Goal: Task Accomplishment & Management: Manage account settings

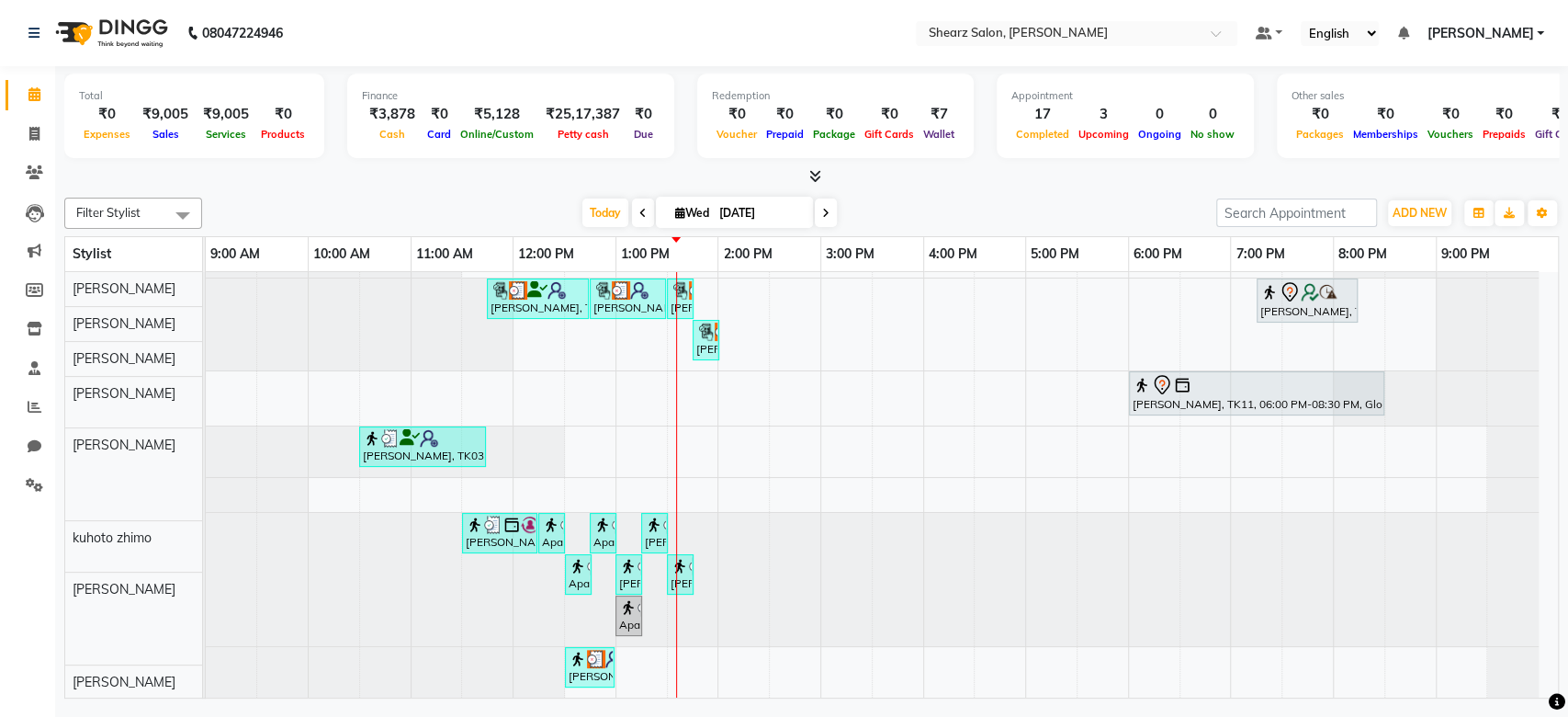
scroll to position [311, 0]
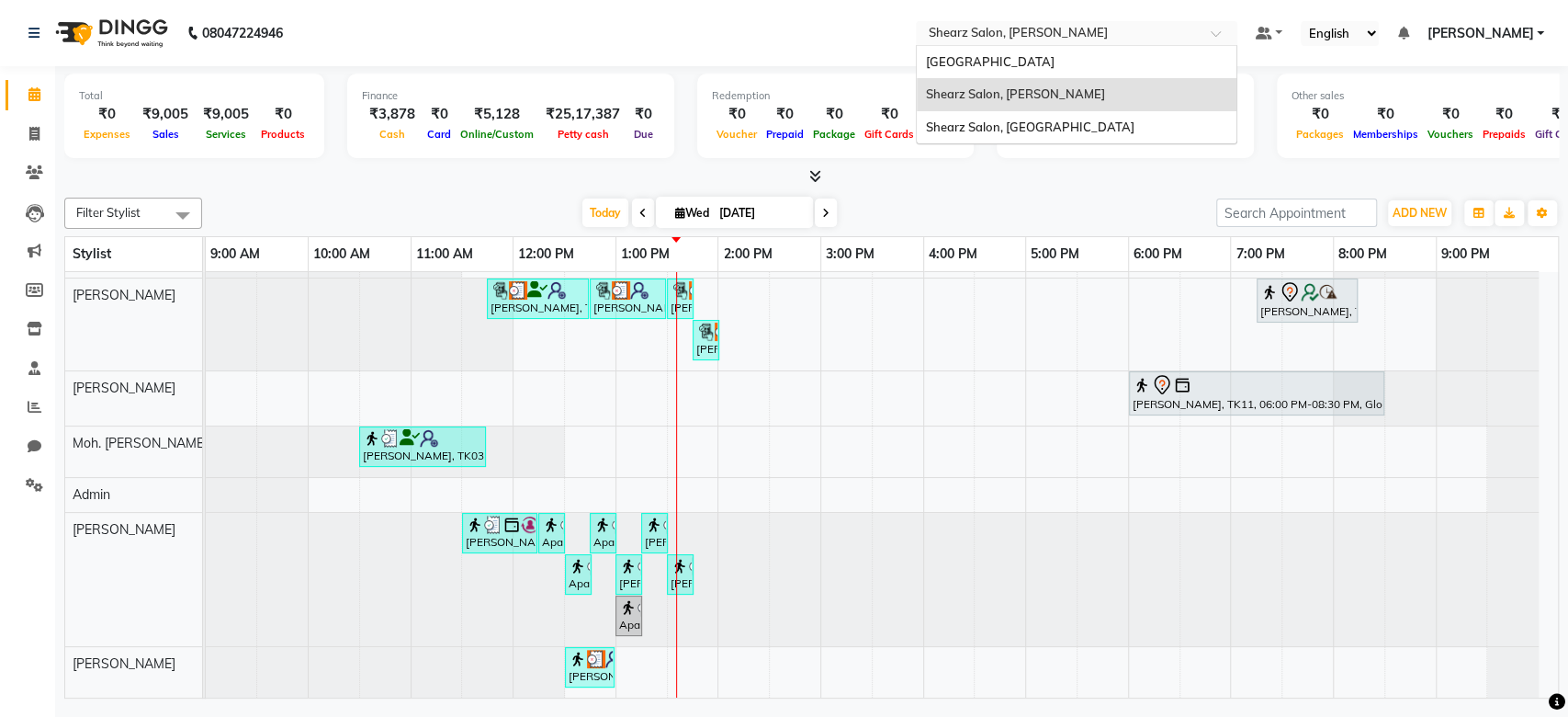
click at [1070, 33] on input "text" at bounding box center [1059, 34] width 266 height 18
click at [1050, 126] on span "Shearz Salon, [GEOGRAPHIC_DATA]" at bounding box center [1029, 126] width 208 height 14
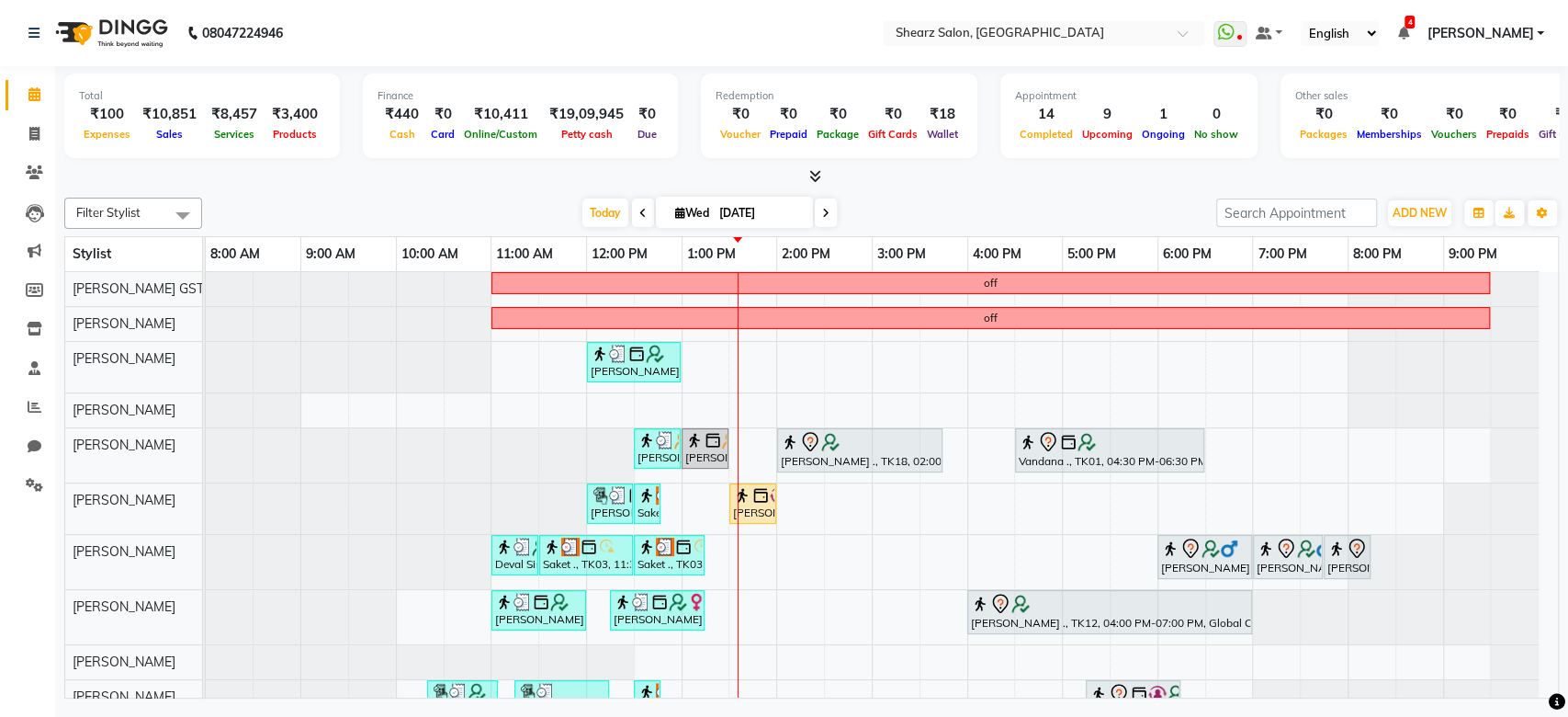
click at [1538, 591] on div at bounding box center [1396, 617] width 286 height 54
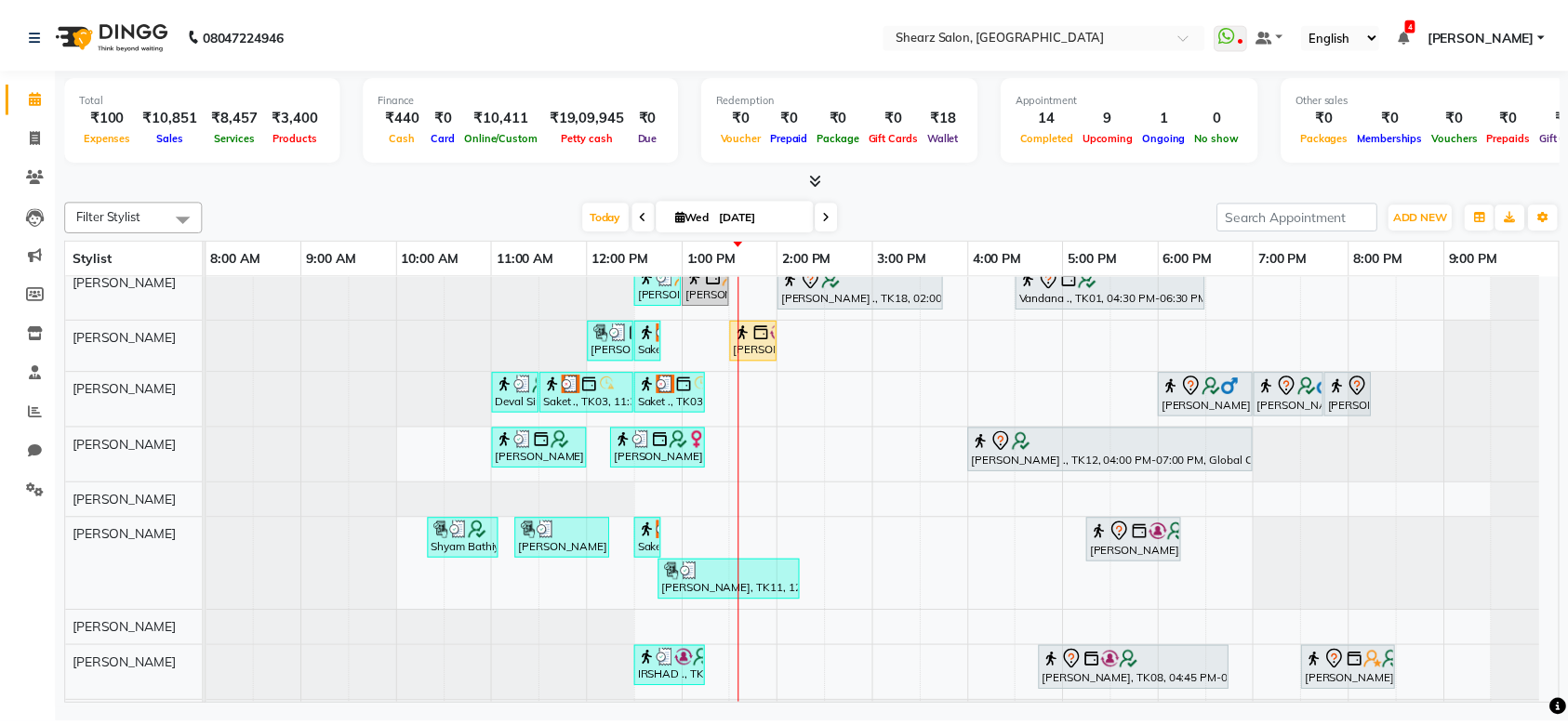
scroll to position [218, 0]
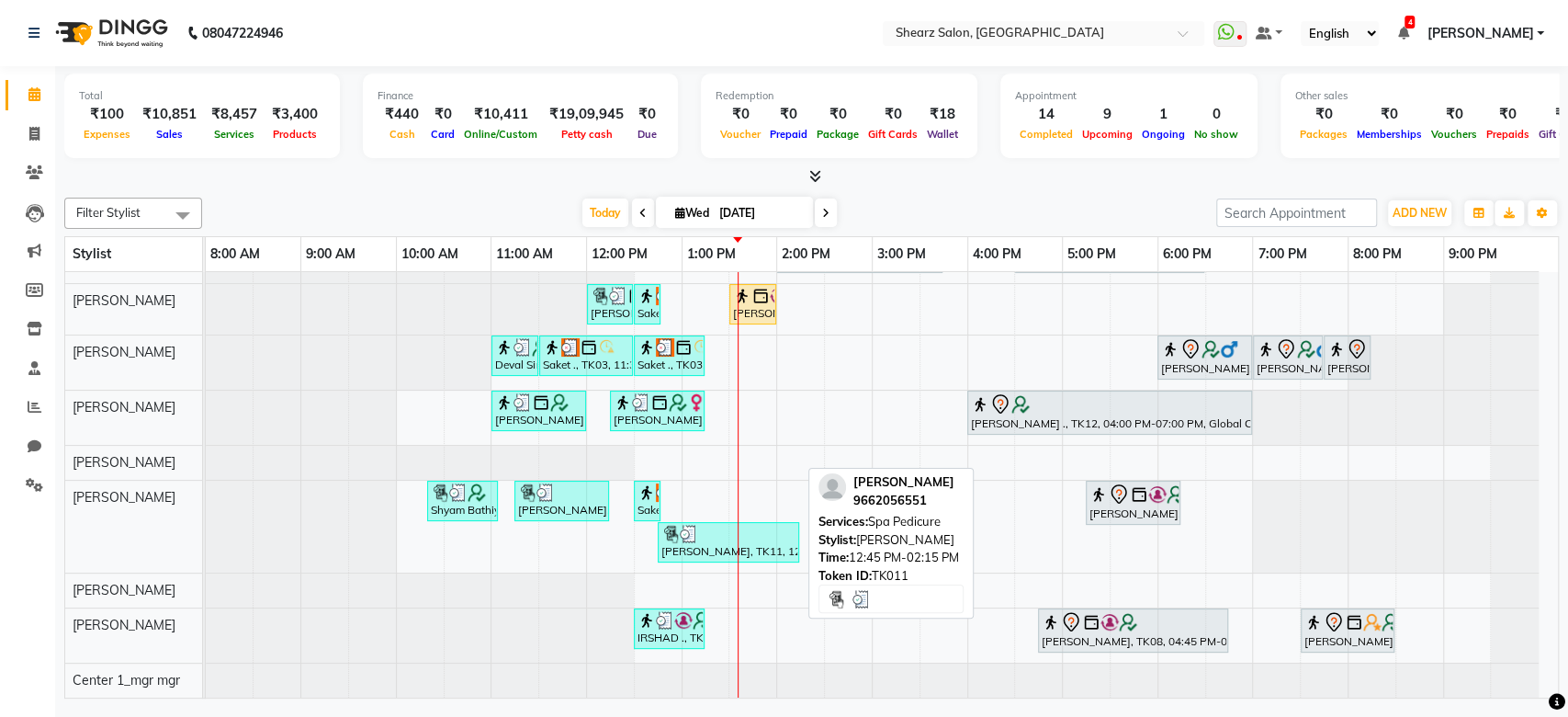
click at [729, 526] on div "Prerna Bhatt, TK11, 12:45 PM-02:15 PM, Spa Pedicure" at bounding box center [728, 542] width 138 height 35
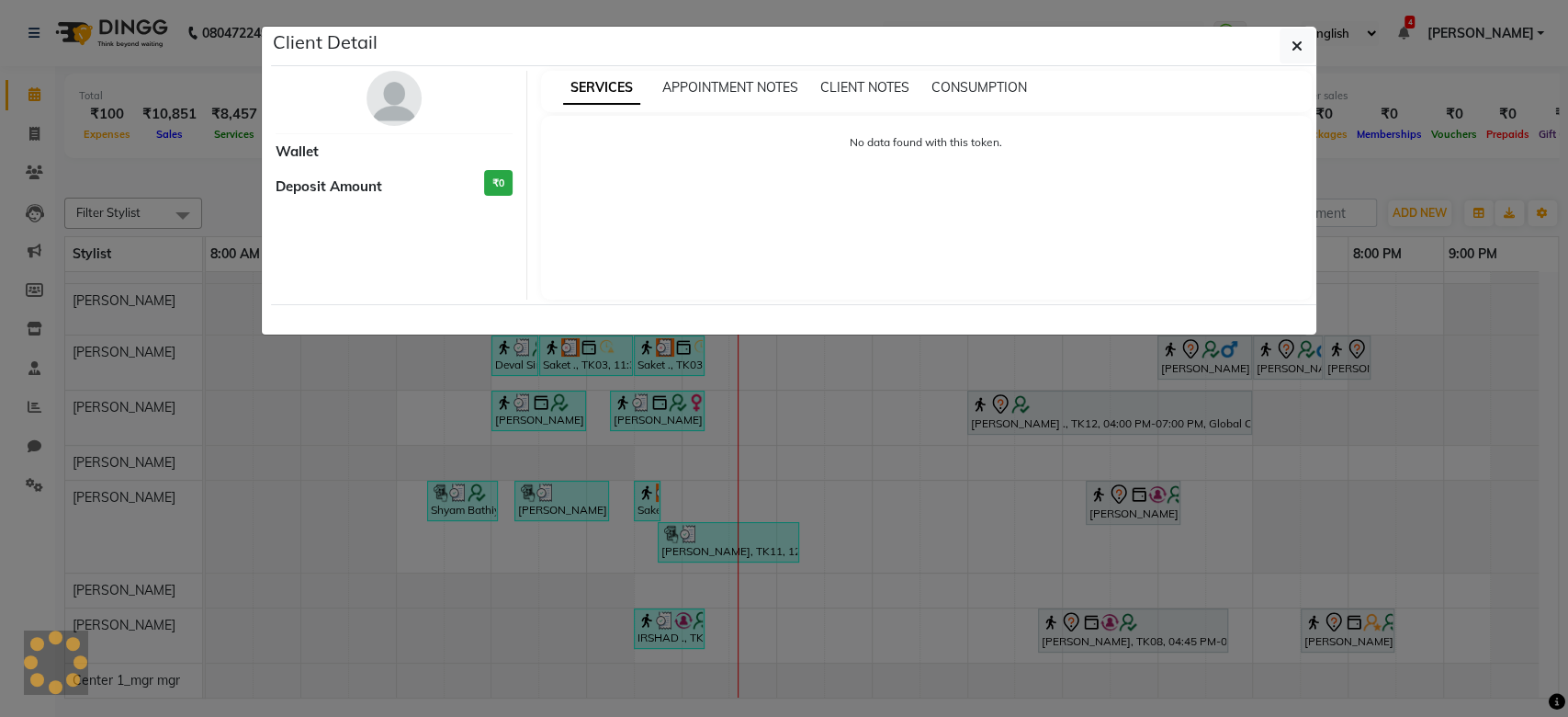
select select "3"
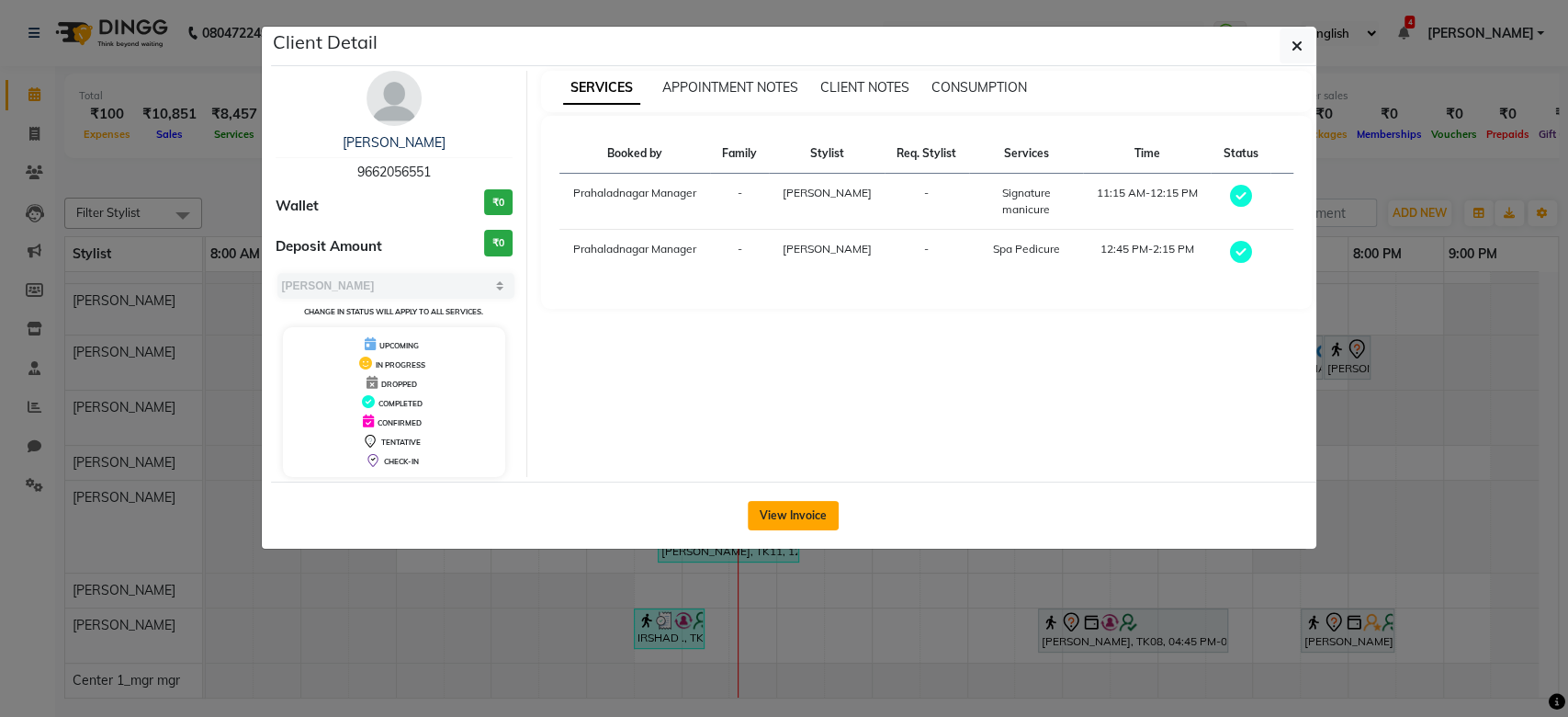
click at [794, 504] on button "View Invoice" at bounding box center [794, 515] width 91 height 29
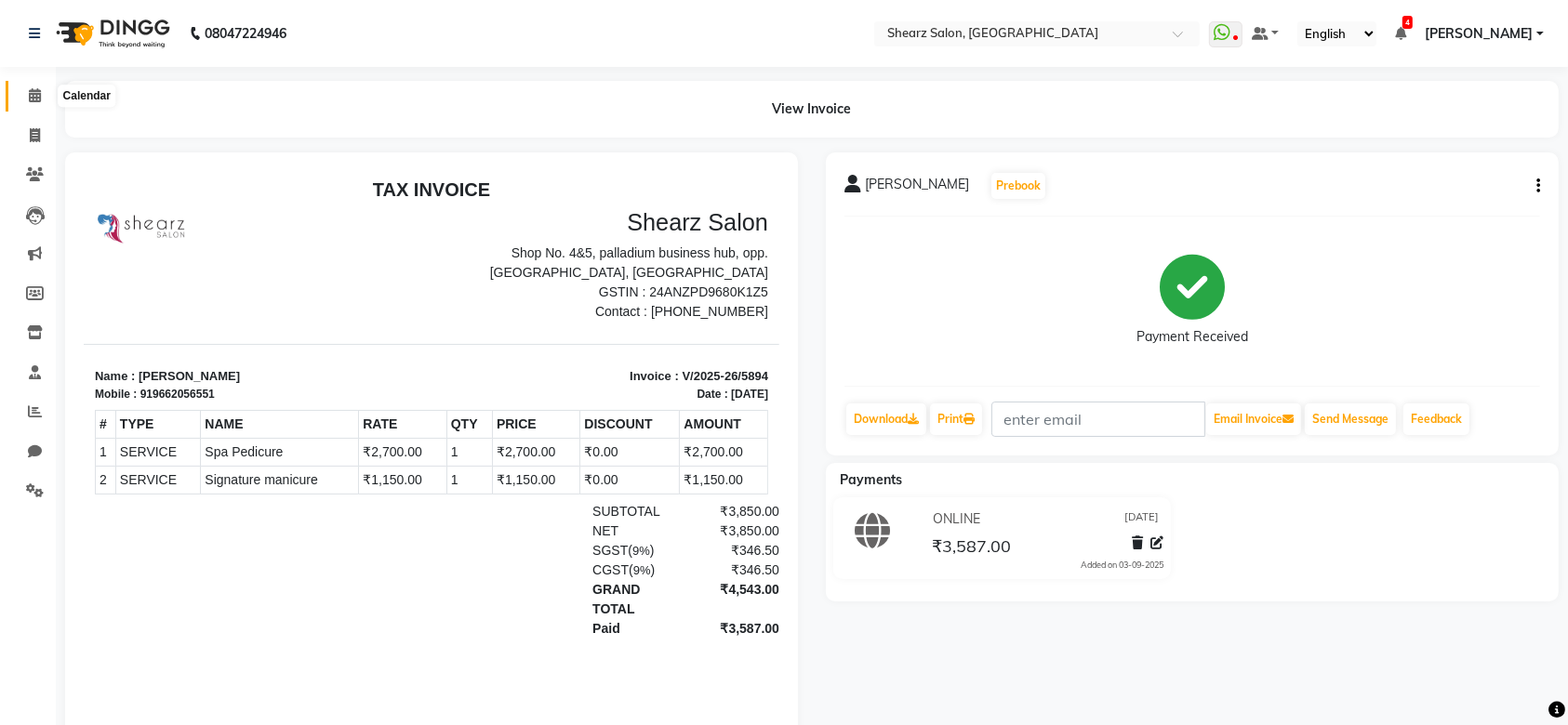
click at [35, 90] on icon at bounding box center [35, 95] width 13 height 14
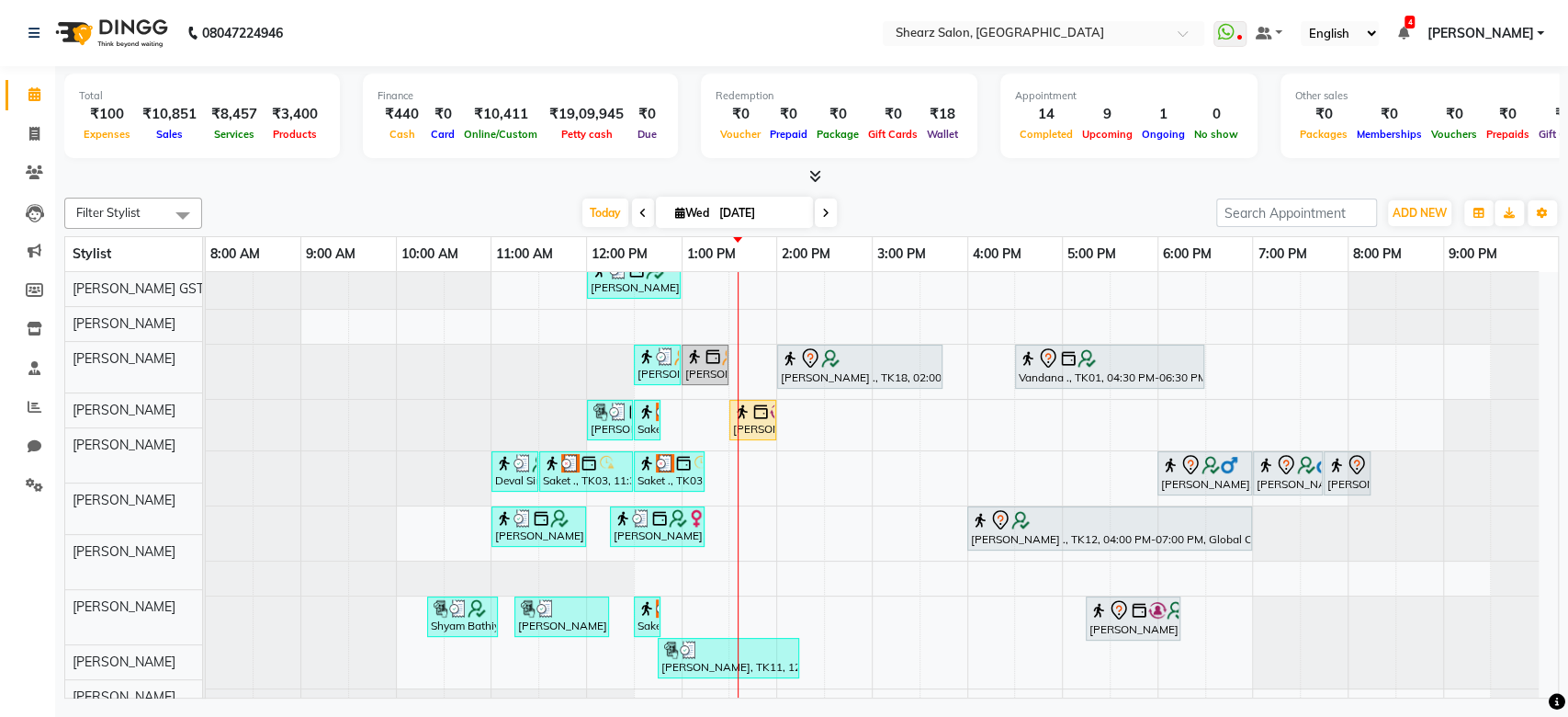
scroll to position [216, 0]
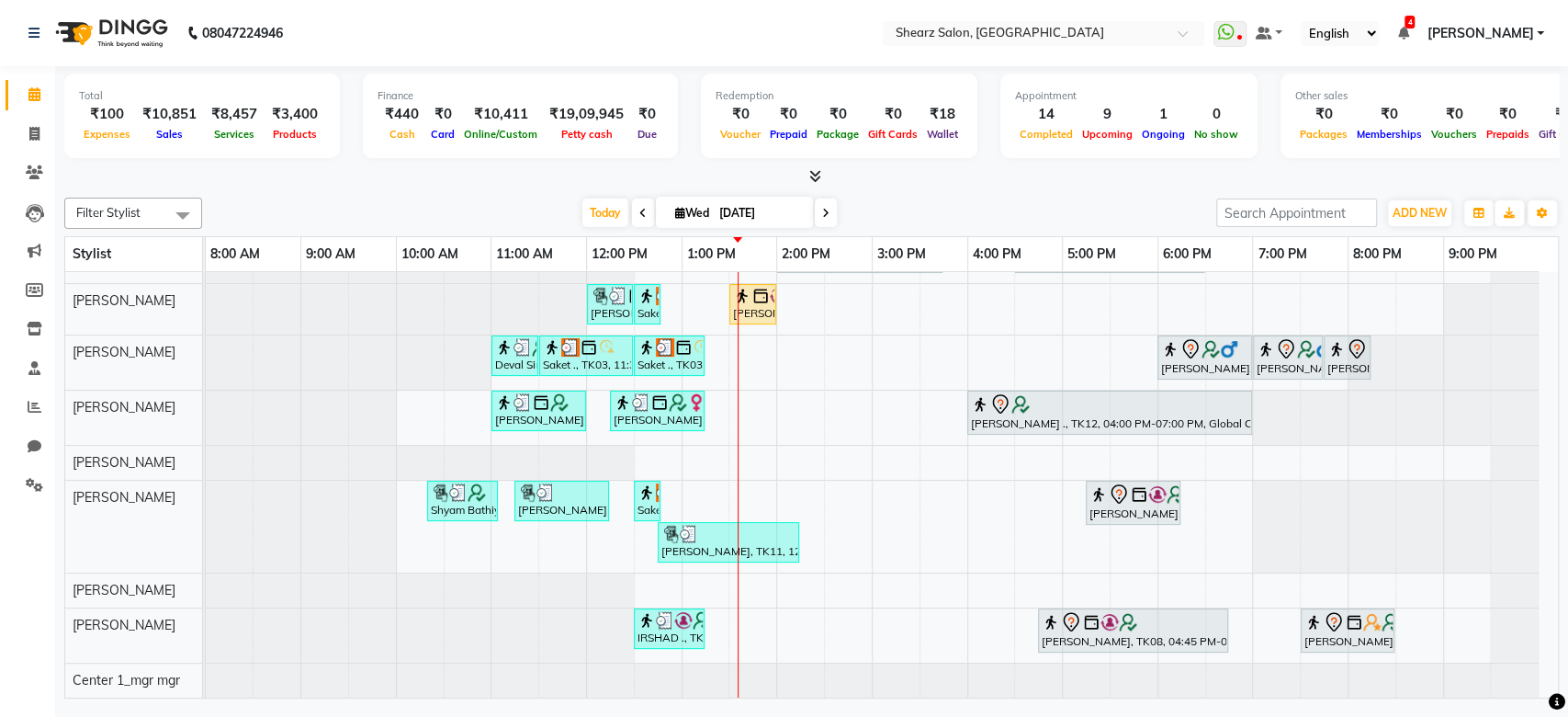
click at [1538, 309] on div at bounding box center [1491, 309] width 96 height 50
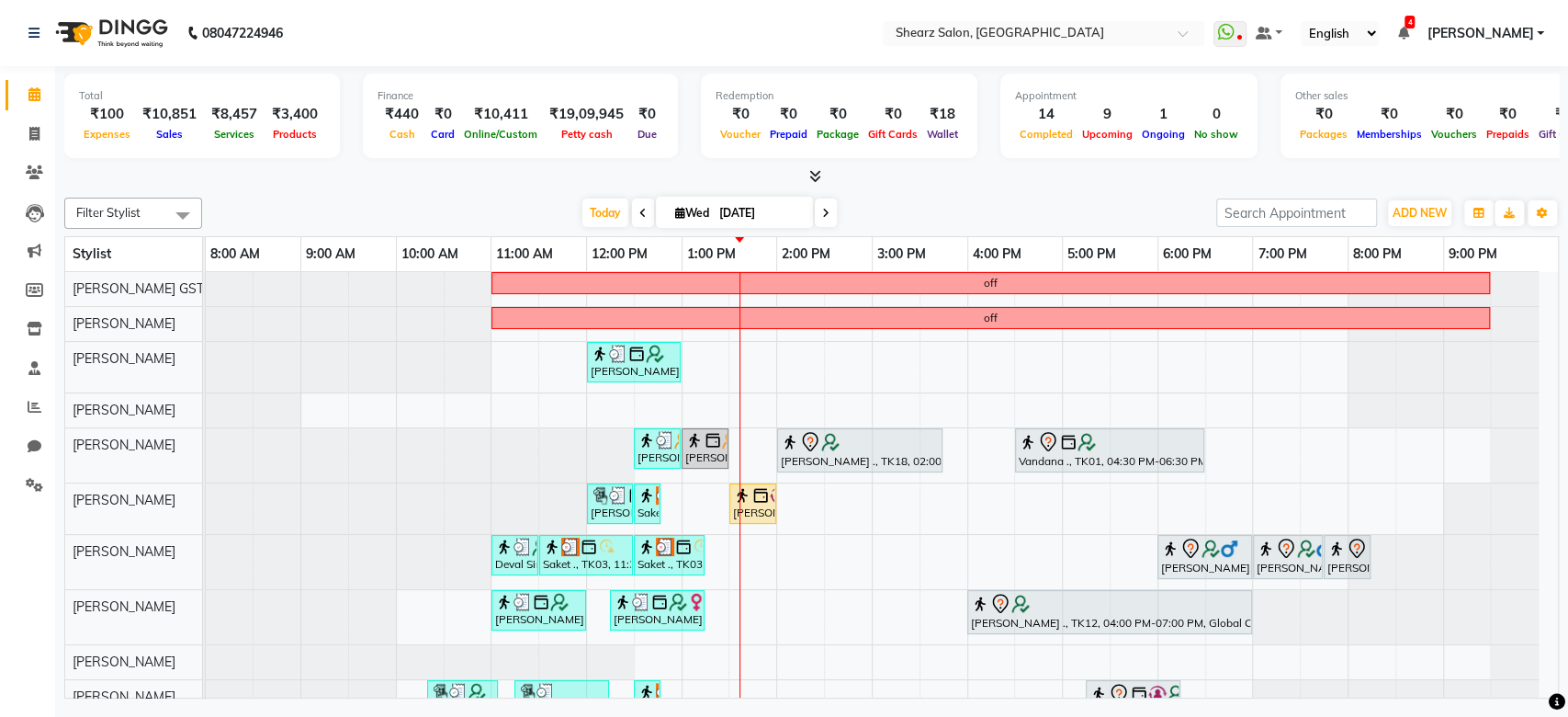
click at [632, 207] on span at bounding box center [642, 213] width 22 height 29
type input "02-09-2025"
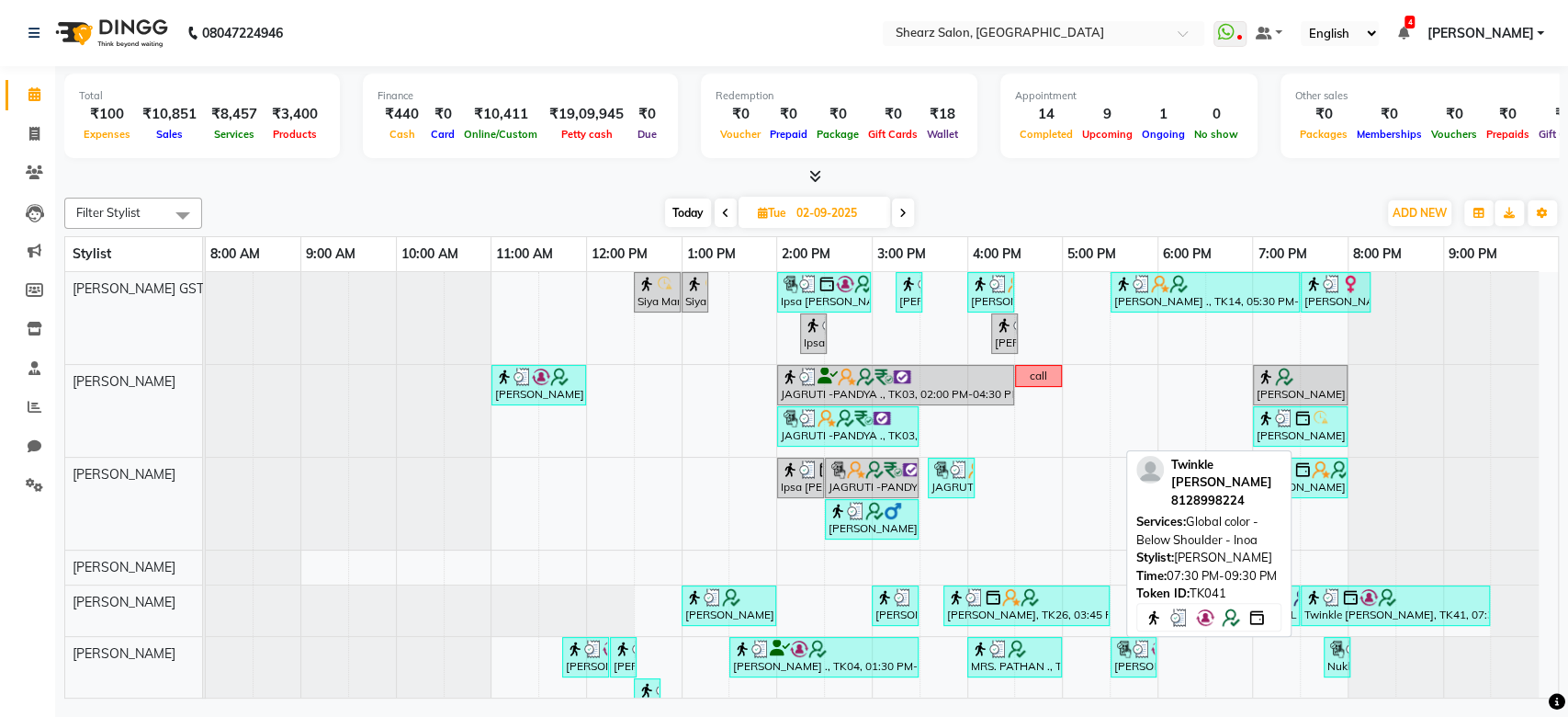
click at [1379, 592] on img at bounding box center [1386, 597] width 18 height 18
select select "3"
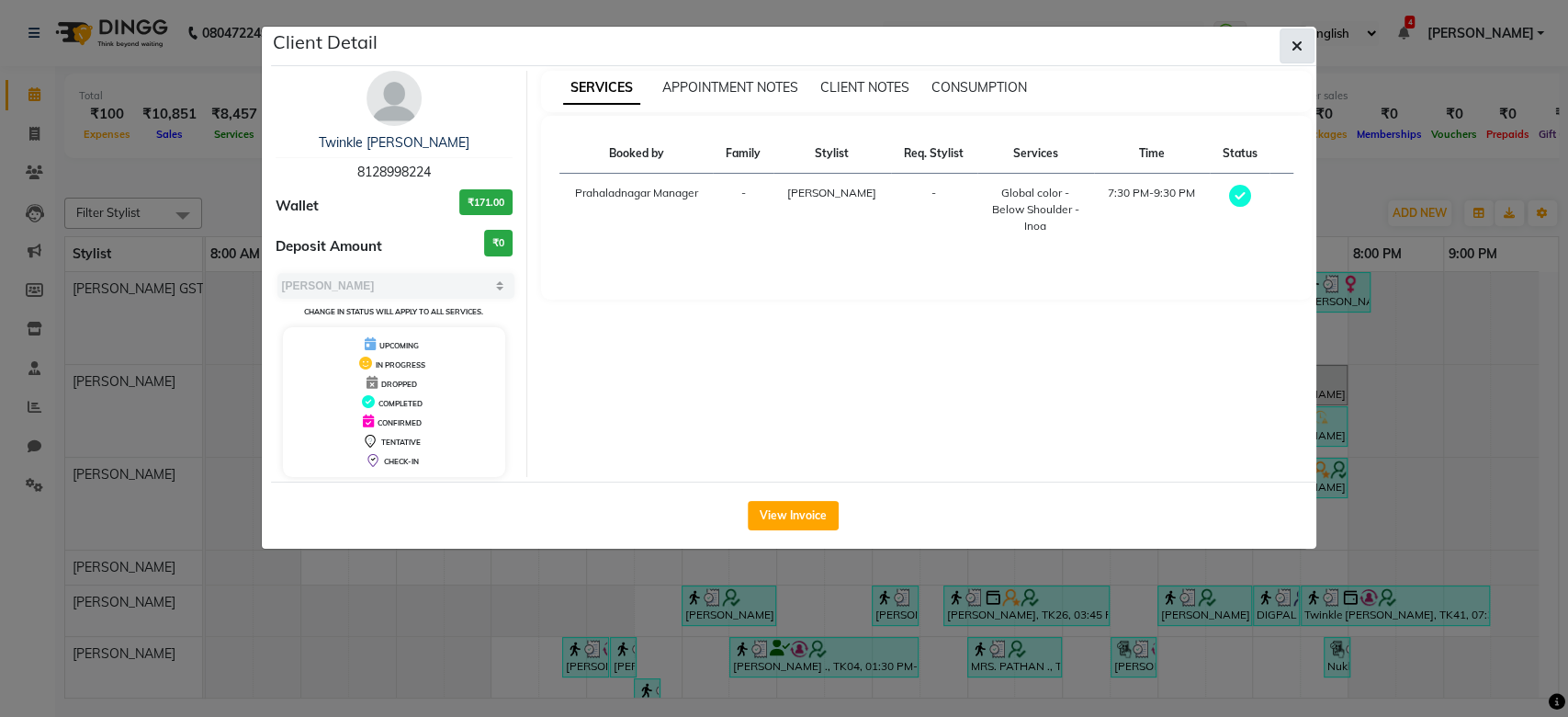
click at [1287, 44] on button "button" at bounding box center [1297, 46] width 35 height 35
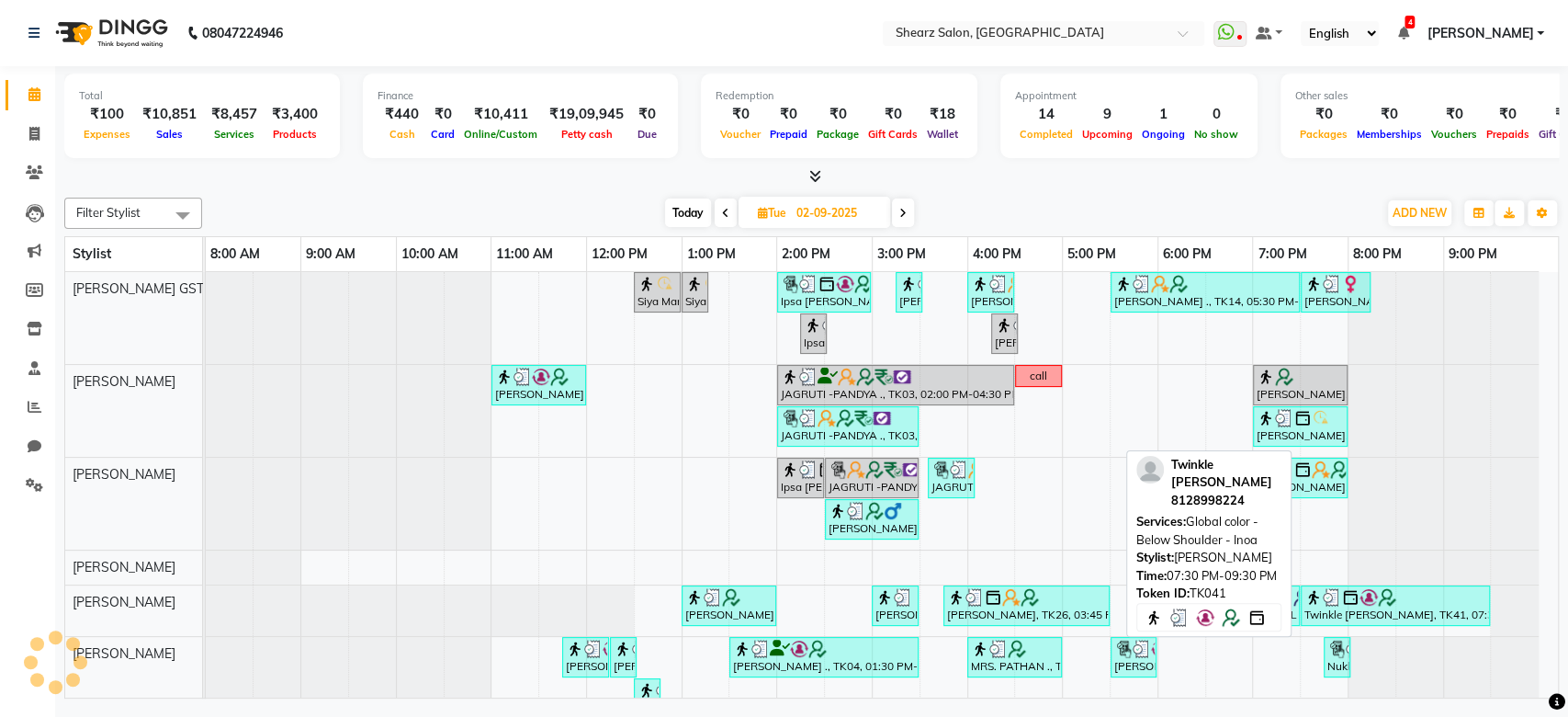
click at [1367, 608] on div "Twinkle Pancholi, TK41, 07:30 PM-09:30 PM, Global color - Below Shoulder - Inoa" at bounding box center [1395, 606] width 185 height 35
select select "3"
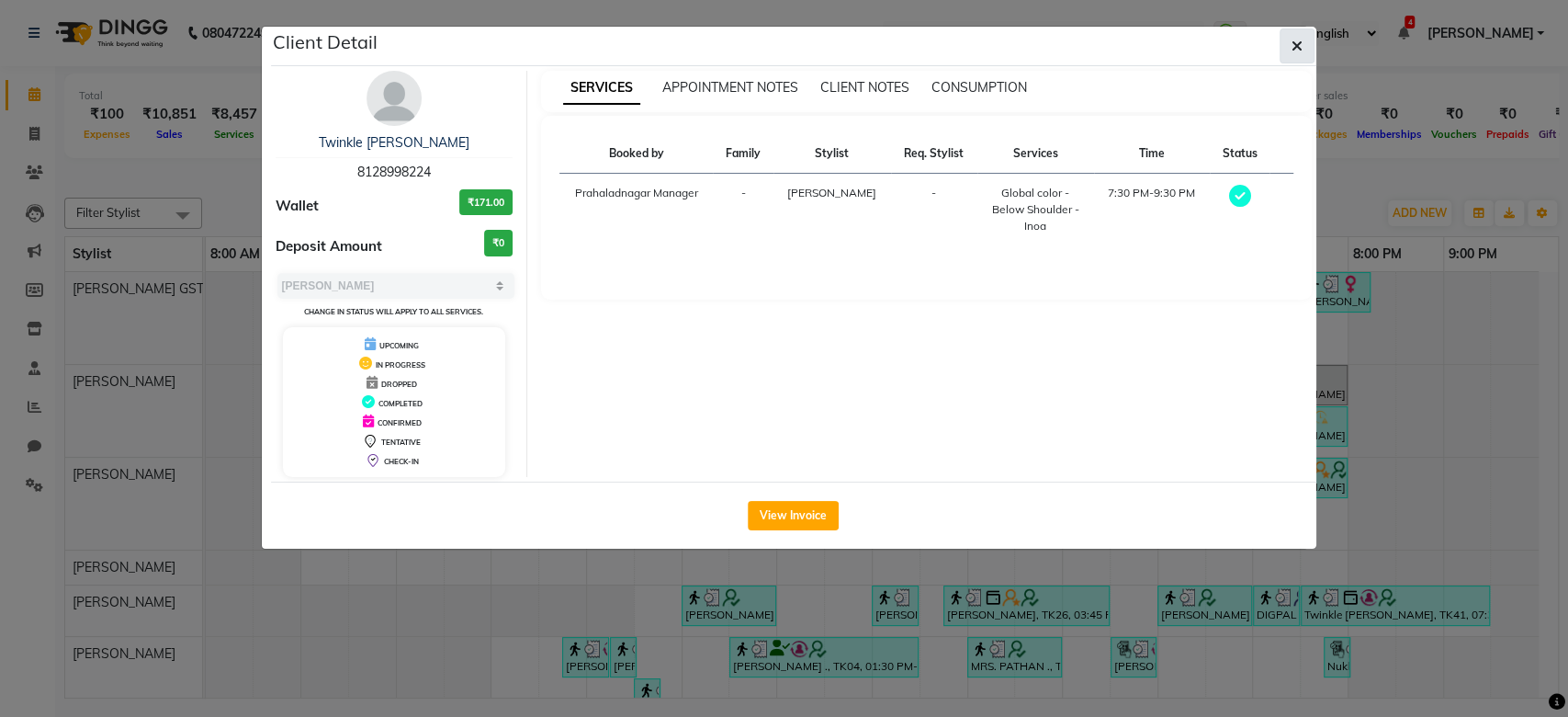
click at [1293, 51] on icon "button" at bounding box center [1297, 46] width 11 height 14
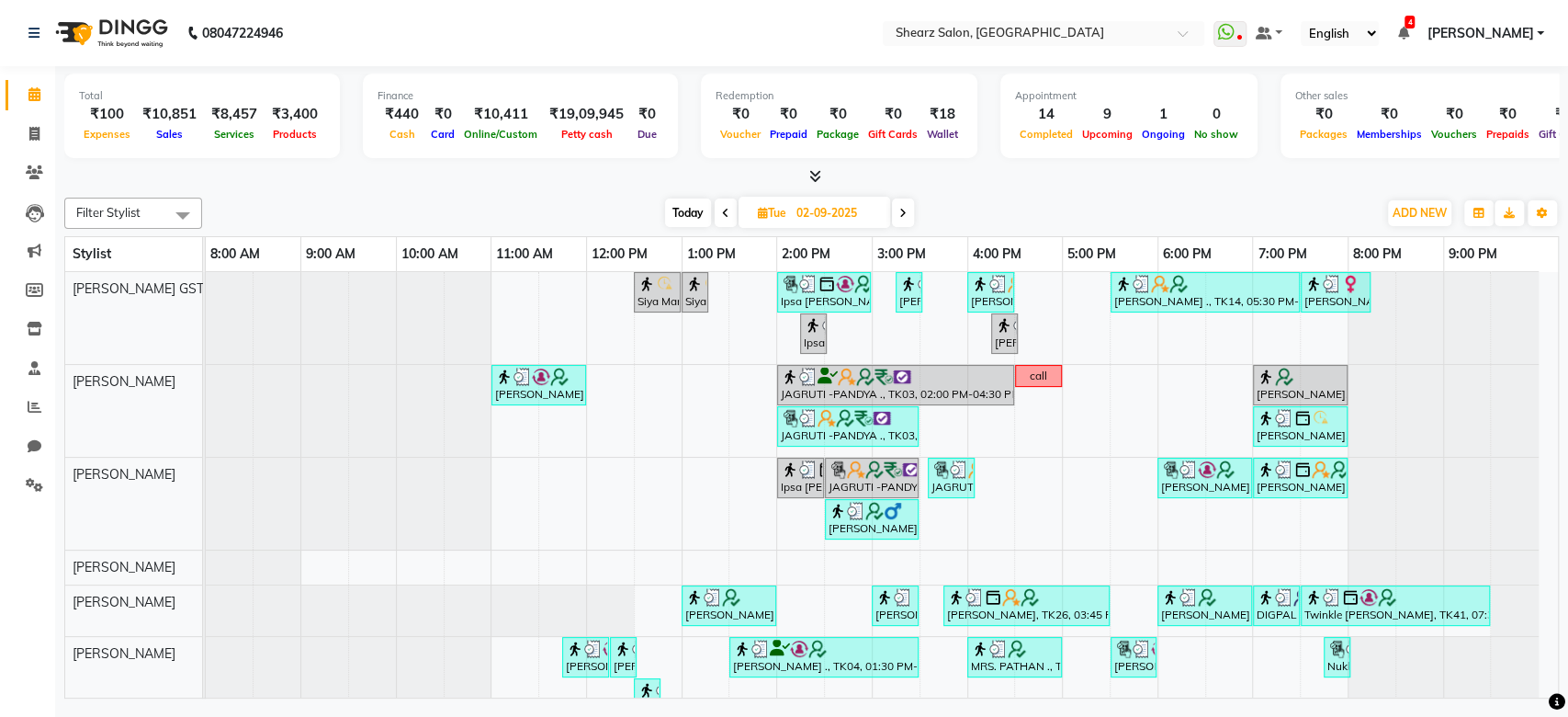
click at [905, 218] on icon at bounding box center [903, 213] width 8 height 11
type input "[DATE]"
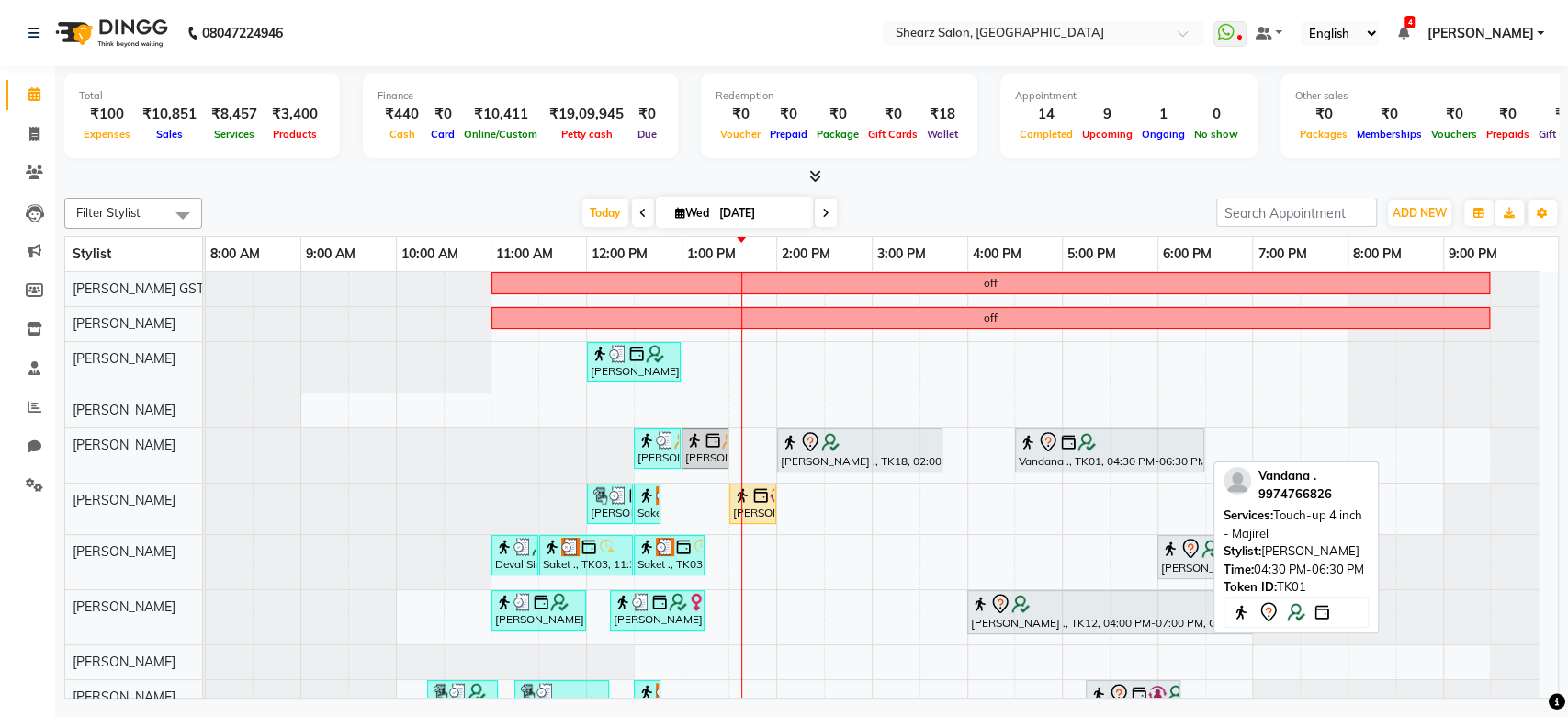
click at [1083, 441] on img at bounding box center [1086, 441] width 18 height 18
select select "7"
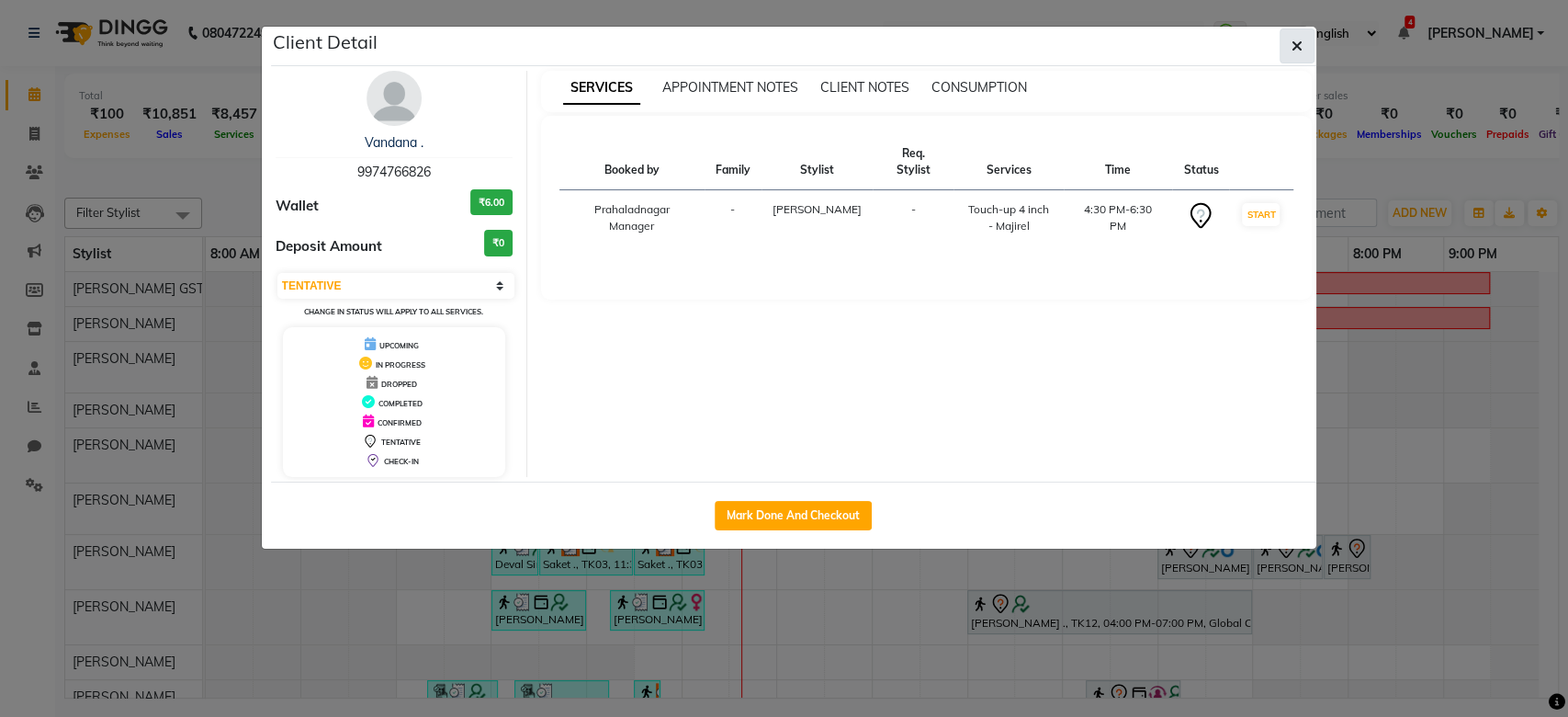
click at [1295, 50] on icon "button" at bounding box center [1297, 46] width 11 height 14
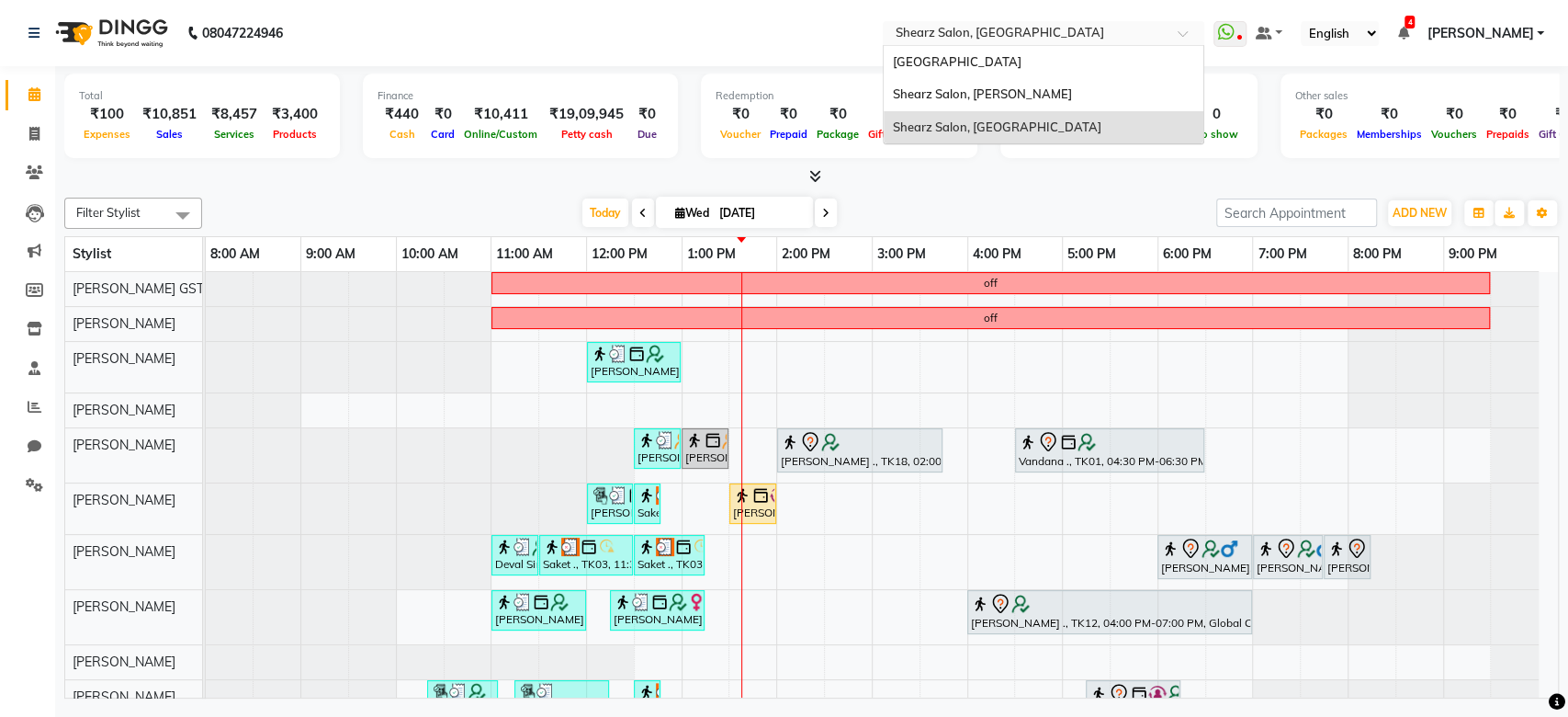
click at [1023, 38] on input "text" at bounding box center [1025, 34] width 266 height 18
click at [1022, 83] on div "Shearz Salon, [PERSON_NAME]" at bounding box center [1043, 94] width 319 height 33
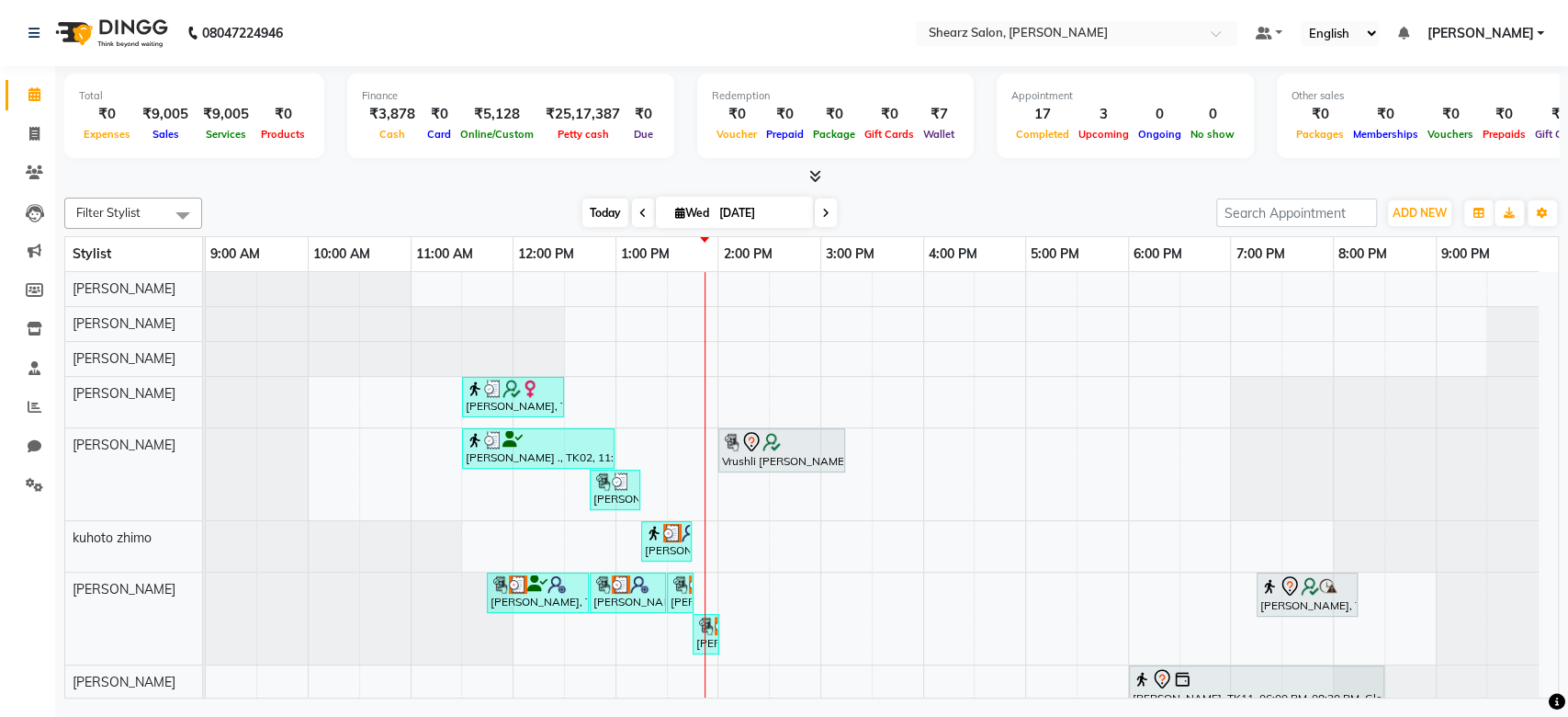
click at [596, 217] on span "Today" at bounding box center [605, 213] width 46 height 29
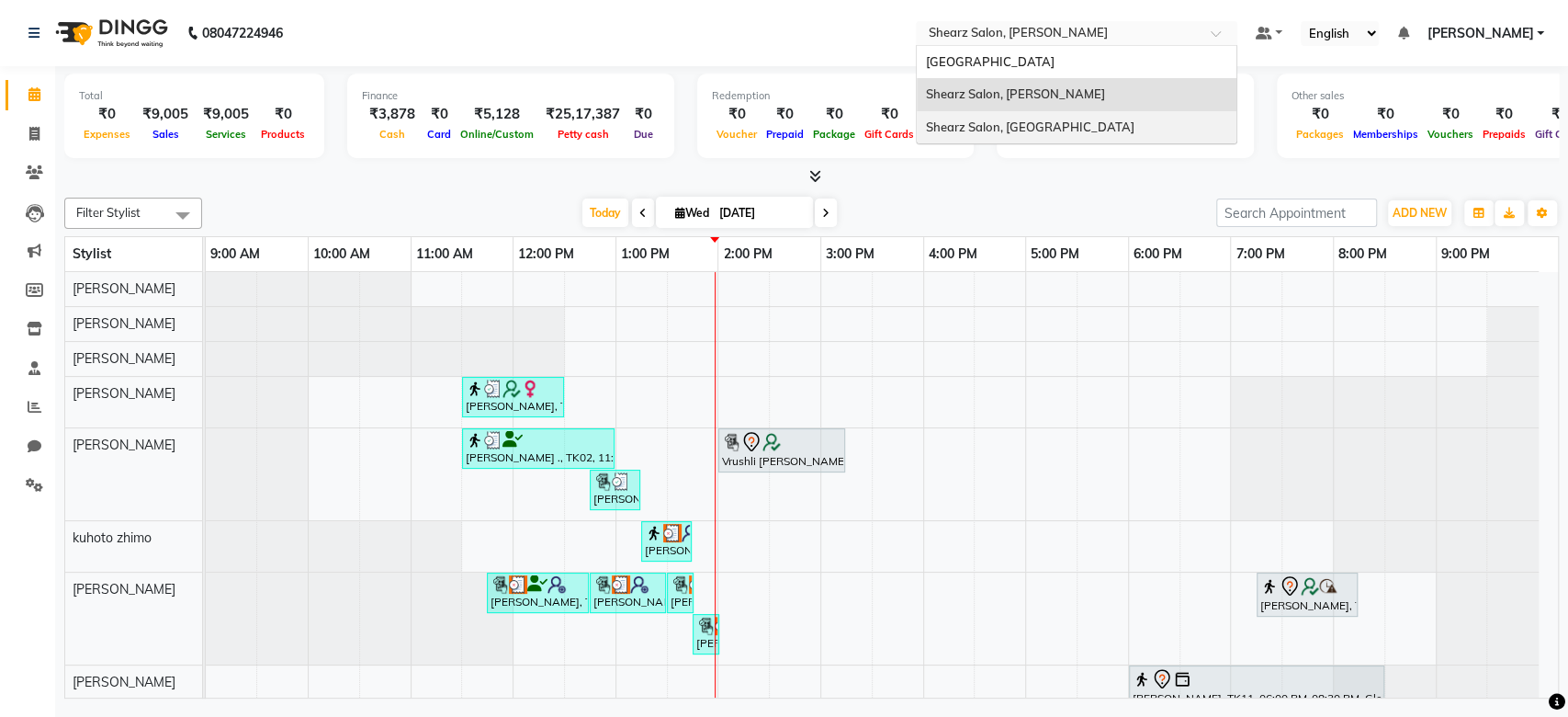
drag, startPoint x: 1137, startPoint y: 23, endPoint x: 1088, endPoint y: 131, distance: 118.6
click at [1088, 46] on ng-select "Select Location × Shearz Salon, Shela Shearz Salon Ho, Corporate Road Shearz Sa…" at bounding box center [1077, 33] width 321 height 25
click at [1088, 131] on span "Shearz Salon, [GEOGRAPHIC_DATA]" at bounding box center [1029, 126] width 208 height 14
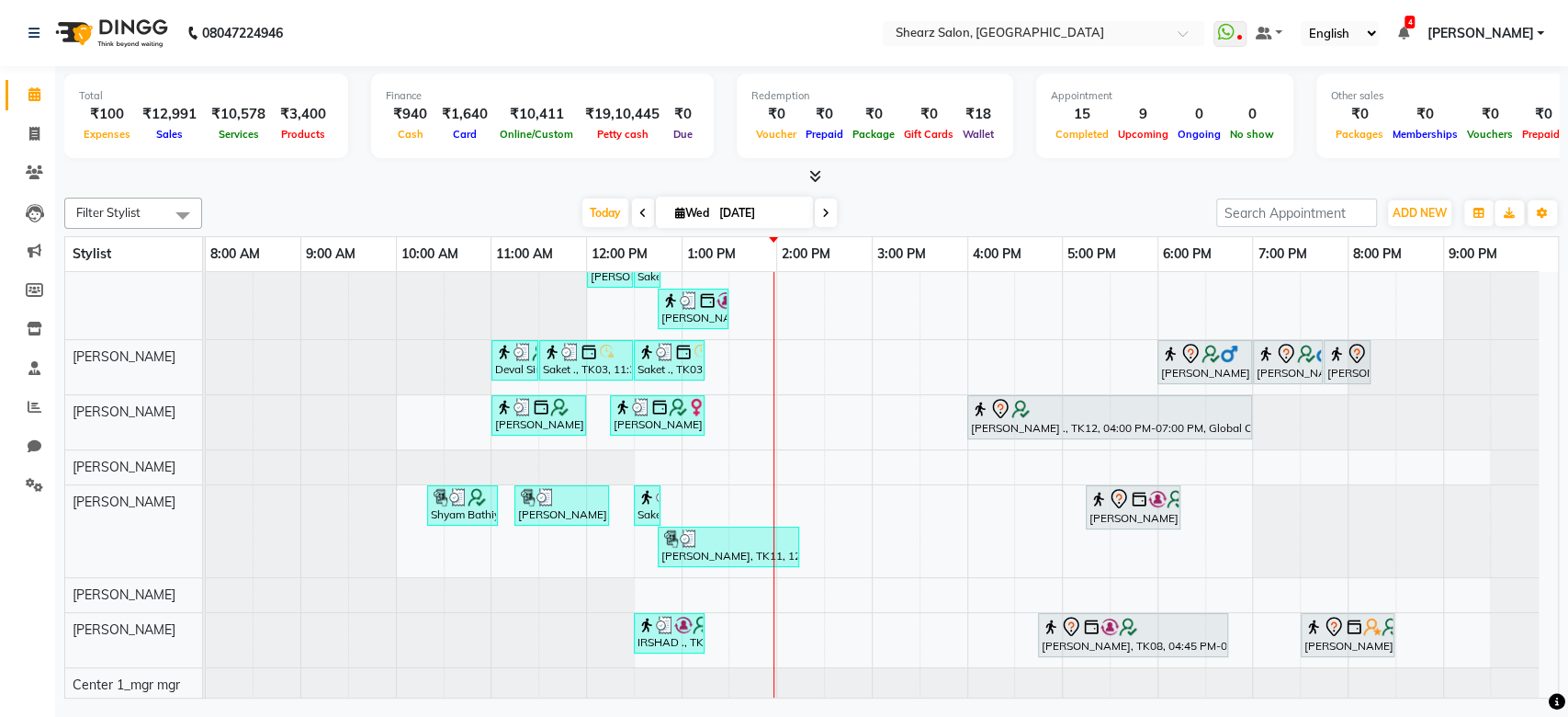
scroll to position [258, 0]
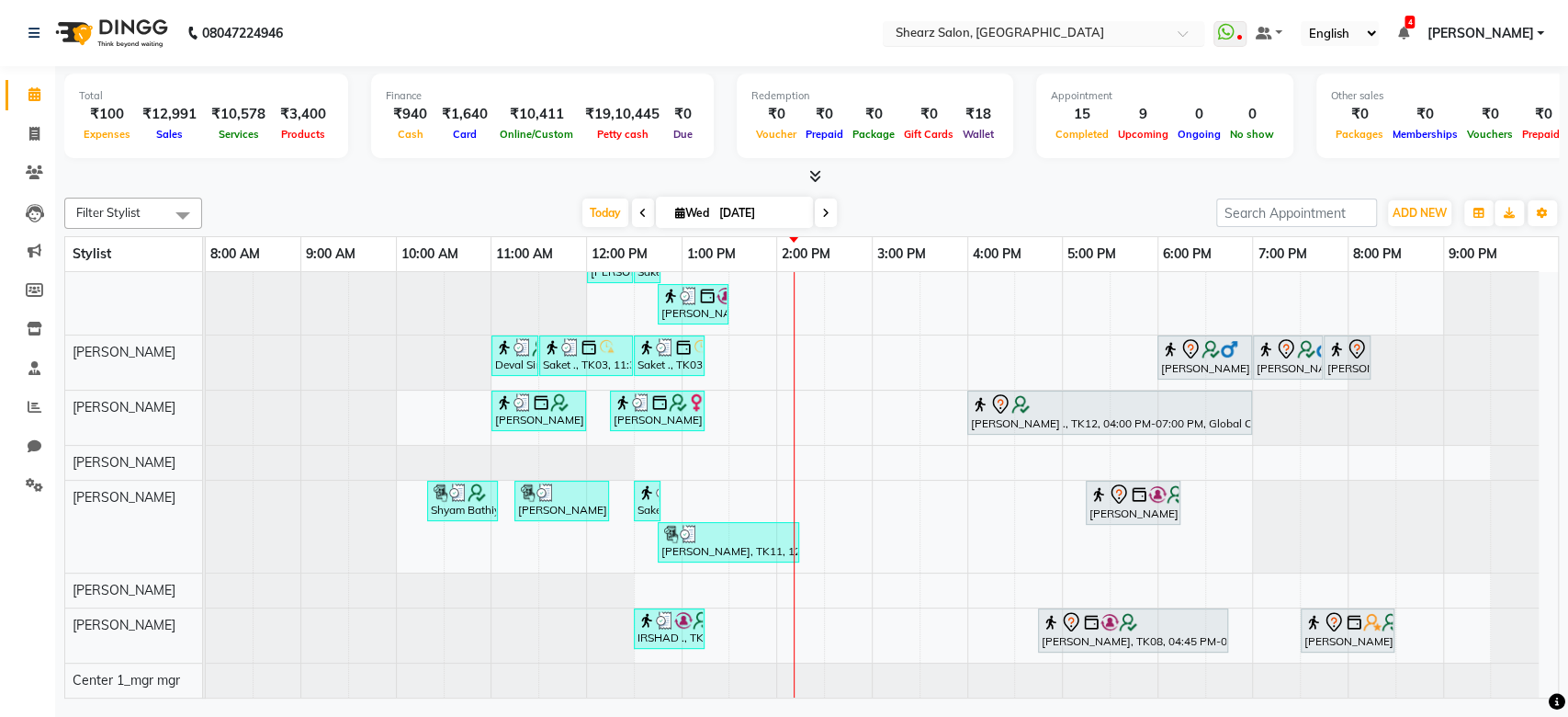
click at [1008, 26] on input "text" at bounding box center [1025, 34] width 266 height 18
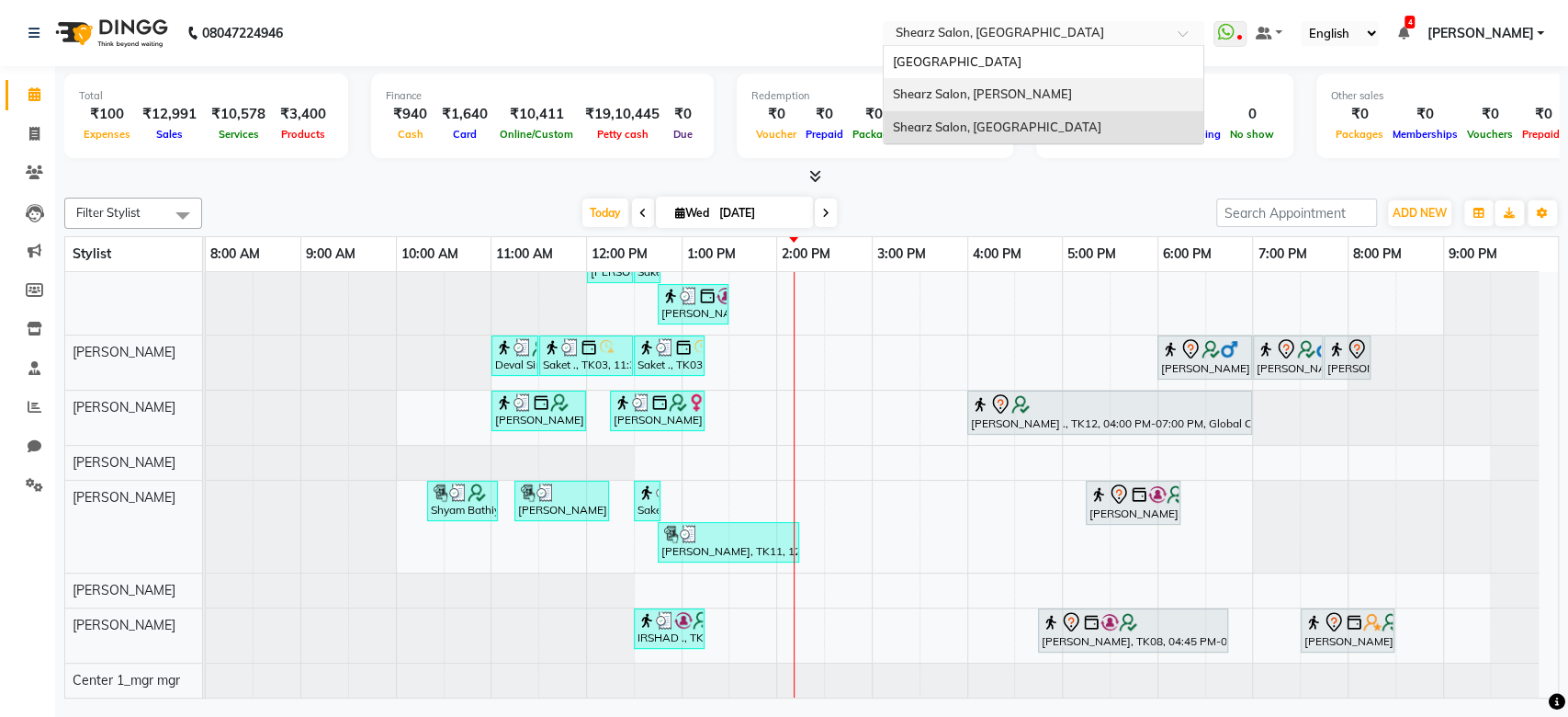
click at [1010, 96] on span "Shearz Salon, [PERSON_NAME]" at bounding box center [983, 93] width 180 height 14
